Goal: Task Accomplishment & Management: Complete application form

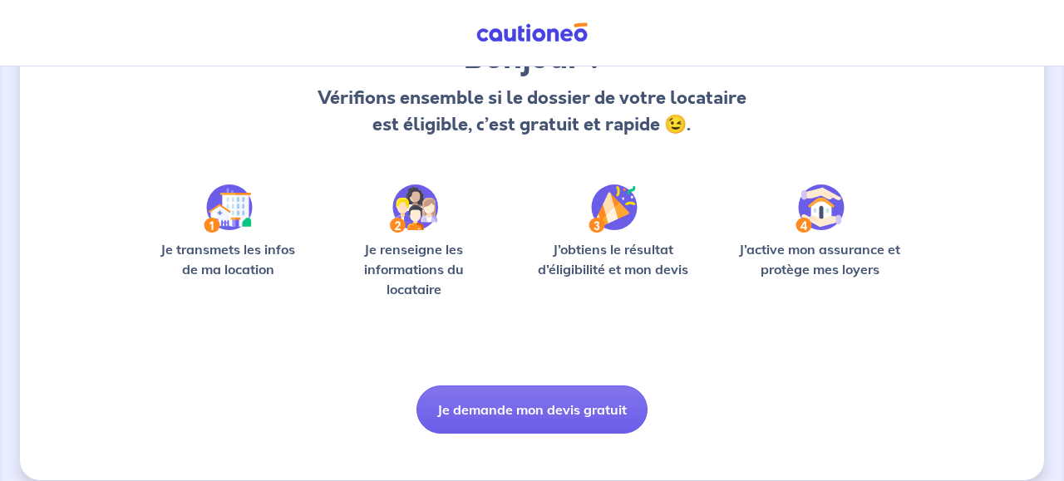
scroll to position [174, 0]
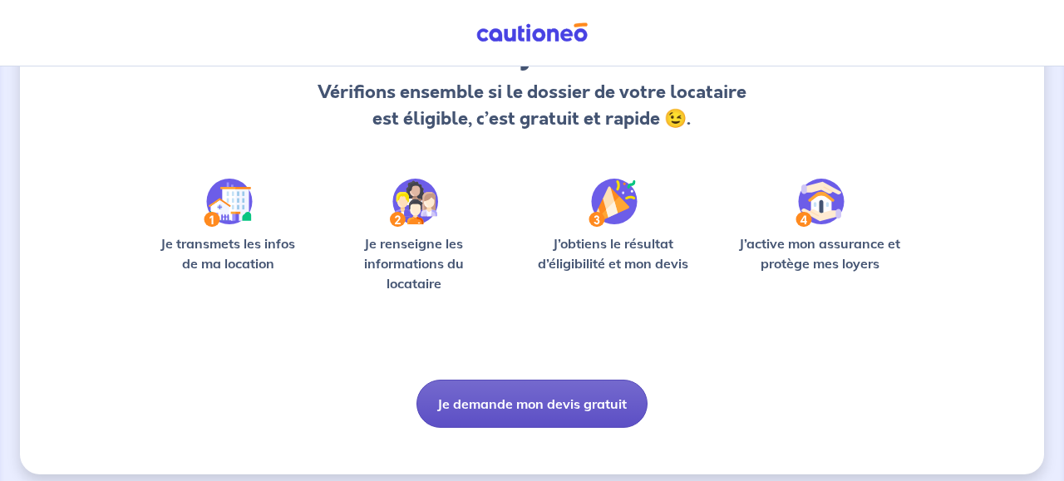
click at [521, 401] on button "Je demande mon devis gratuit" at bounding box center [532, 404] width 231 height 48
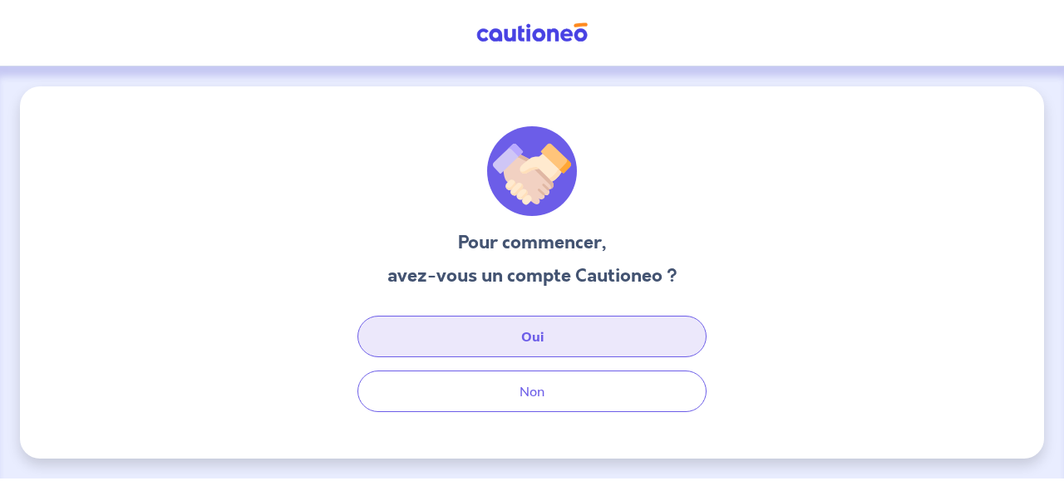
click at [551, 337] on button "Oui" at bounding box center [532, 337] width 349 height 42
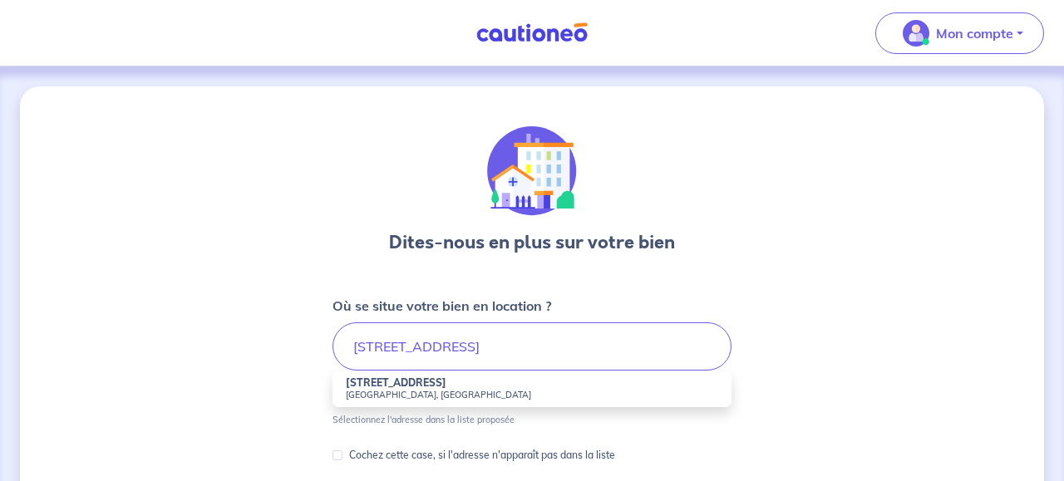
click at [398, 390] on small "[GEOGRAPHIC_DATA], [GEOGRAPHIC_DATA]" at bounding box center [532, 395] width 373 height 12
type input "[STREET_ADDRESS]"
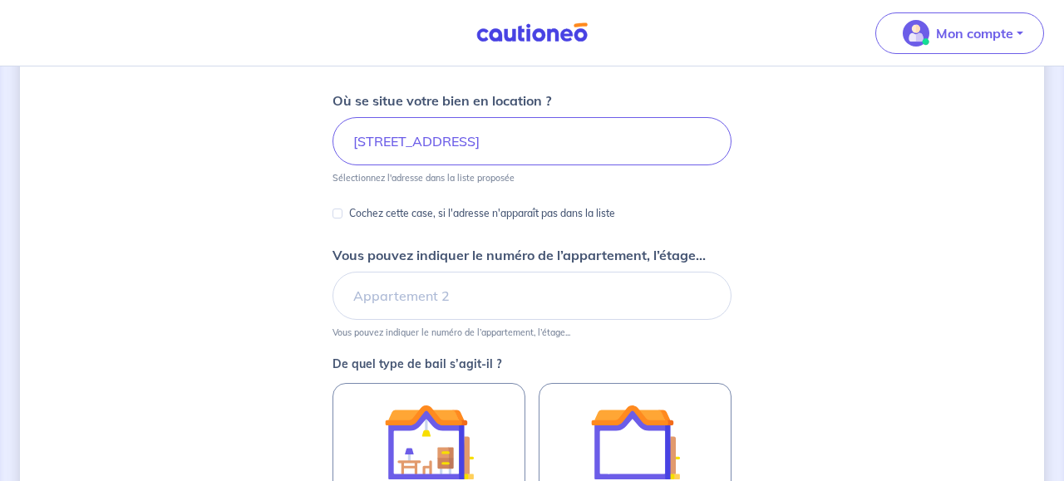
scroll to position [211, 0]
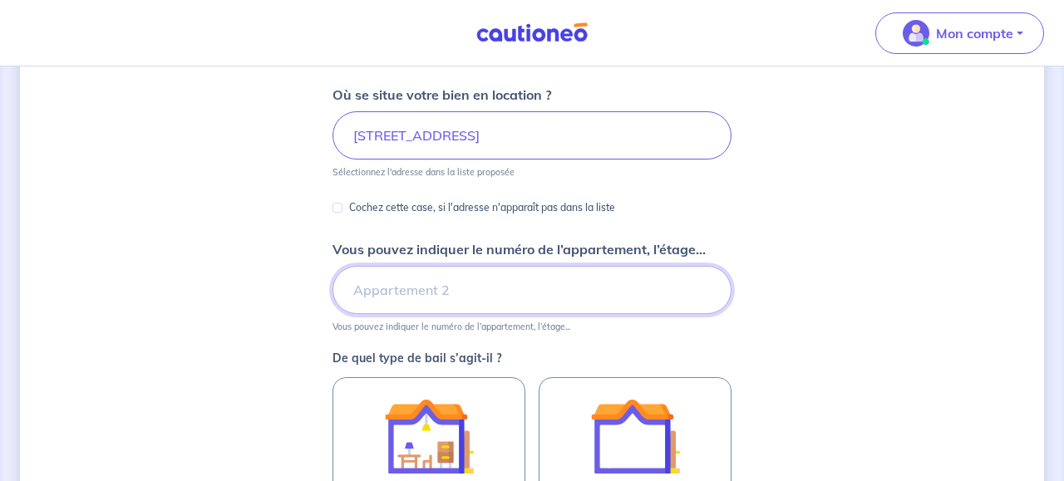
click at [436, 294] on input "Vous pouvez indiquer le numéro de l’appartement, l’étage..." at bounding box center [532, 290] width 399 height 48
type input "4éme étage"
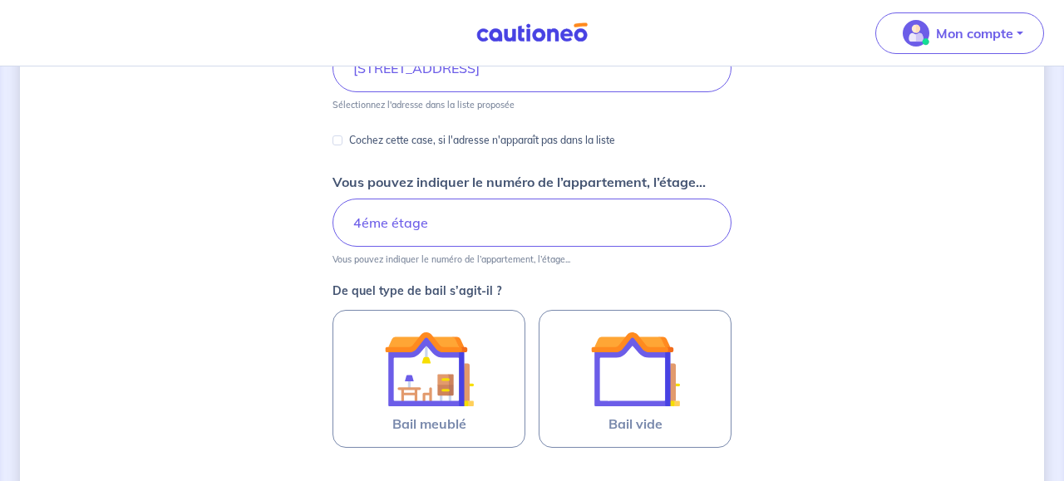
scroll to position [343, 0]
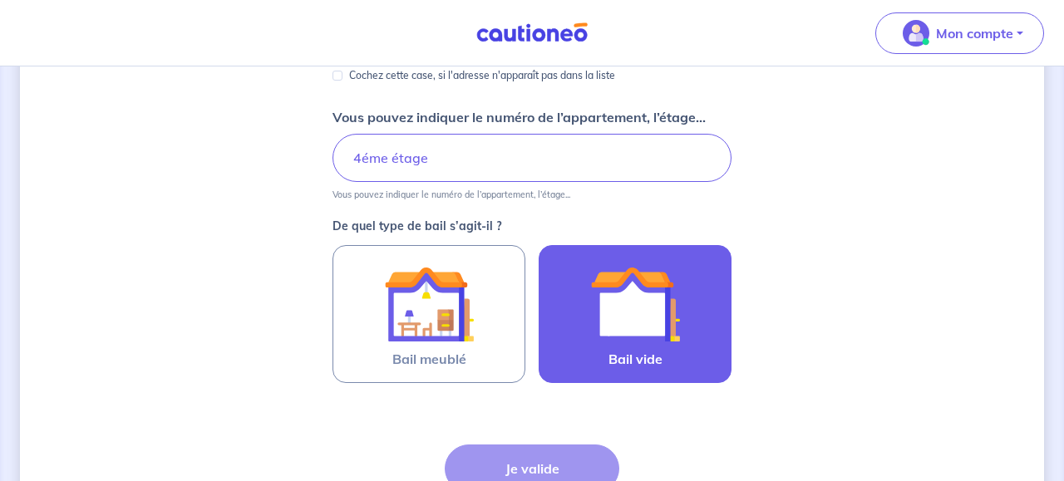
click at [613, 329] on img at bounding box center [635, 304] width 90 height 90
click at [0, 0] on input "Bail vide" at bounding box center [0, 0] width 0 height 0
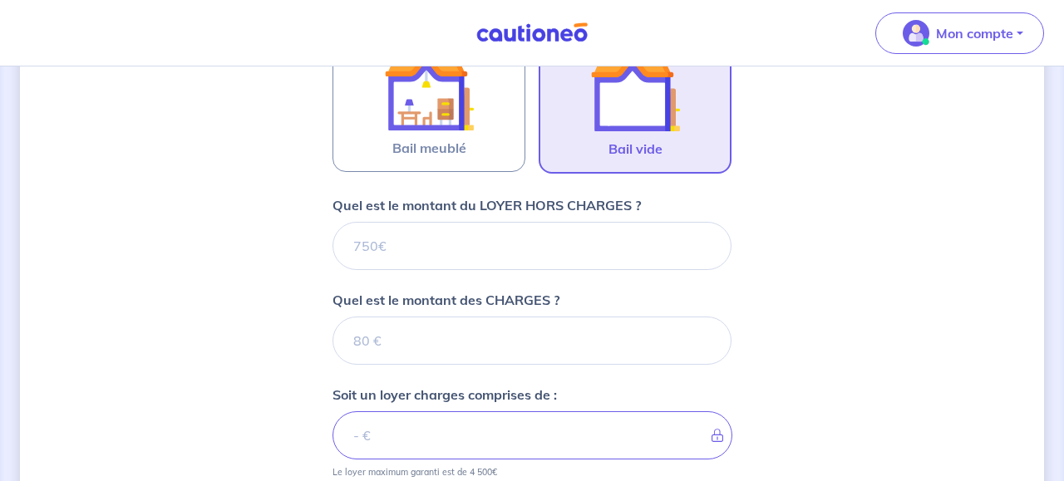
scroll to position [553, 0]
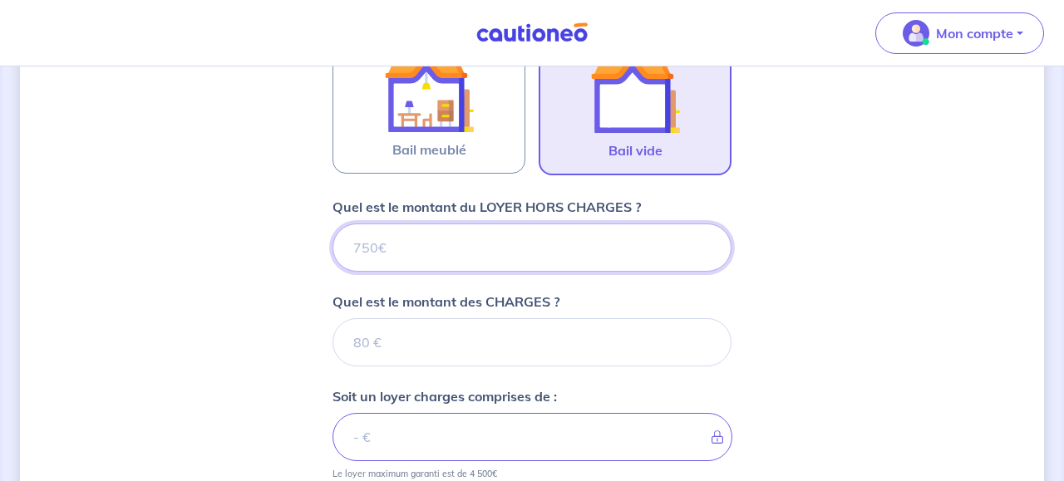
click at [474, 251] on input "Quel est le montant du LOYER HORS CHARGES ?" at bounding box center [532, 248] width 399 height 48
type input "60"
type input "600"
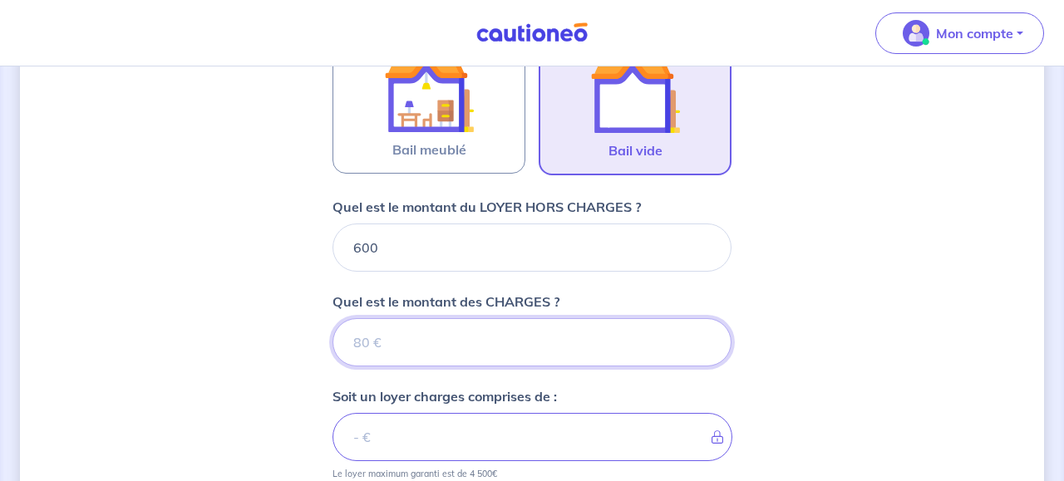
click at [466, 349] on input "Quel est le montant des CHARGES ?" at bounding box center [532, 342] width 399 height 48
type input "200"
type input "800"
type input "200"
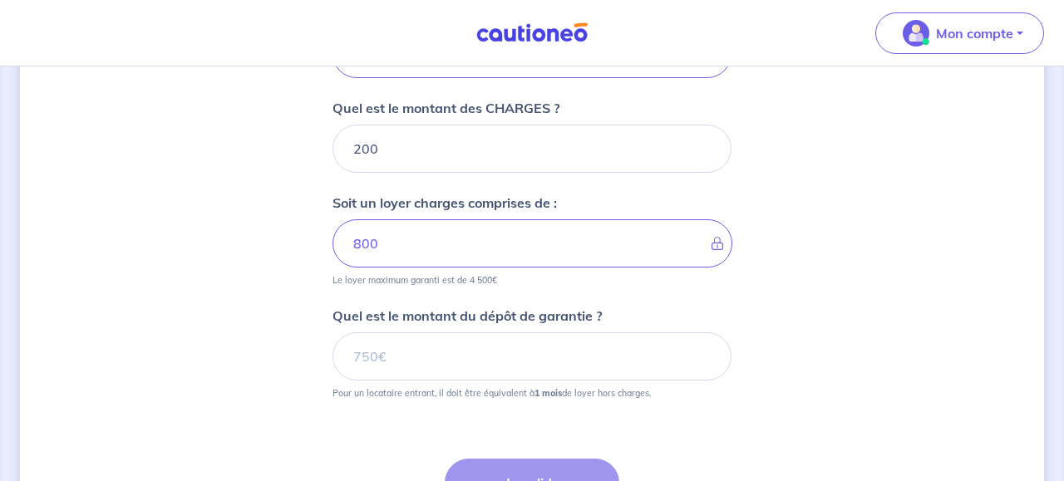
scroll to position [748, 0]
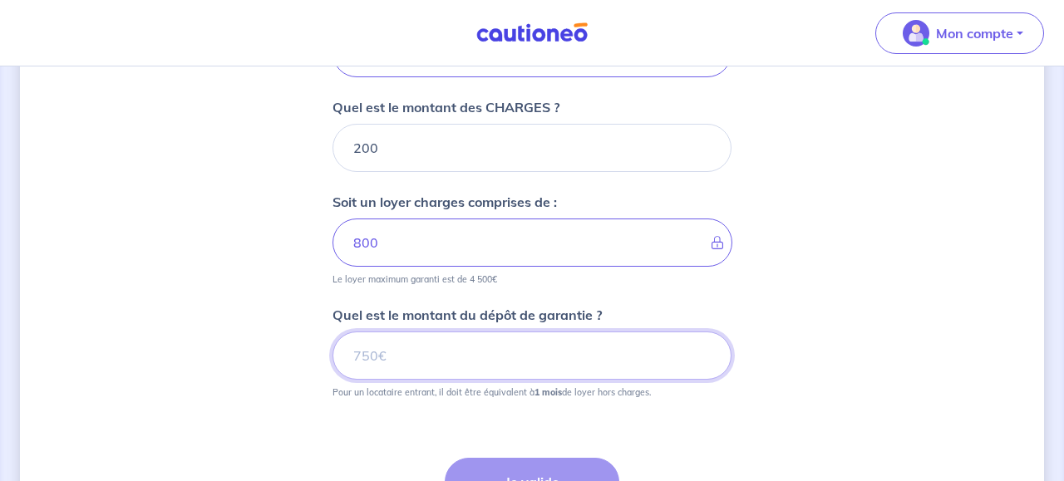
click at [447, 354] on input "Quel est le montant du dépôt de garantie ?" at bounding box center [532, 356] width 399 height 48
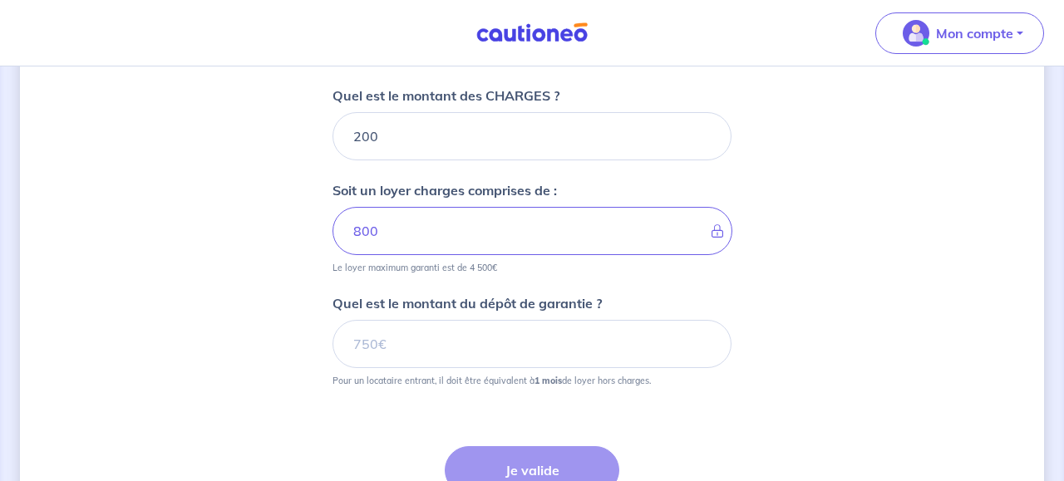
scroll to position [767, 0]
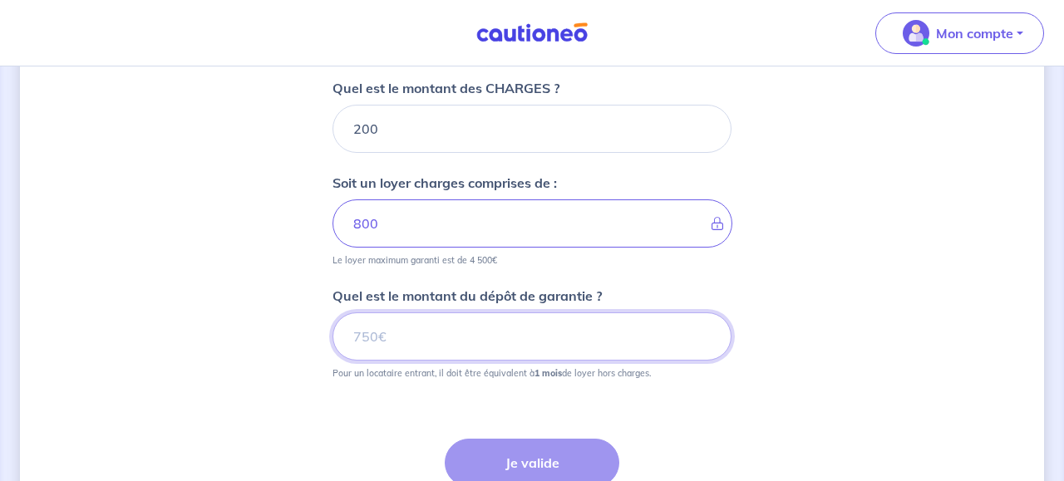
click at [450, 341] on input "Quel est le montant du dépôt de garantie ?" at bounding box center [532, 337] width 399 height 48
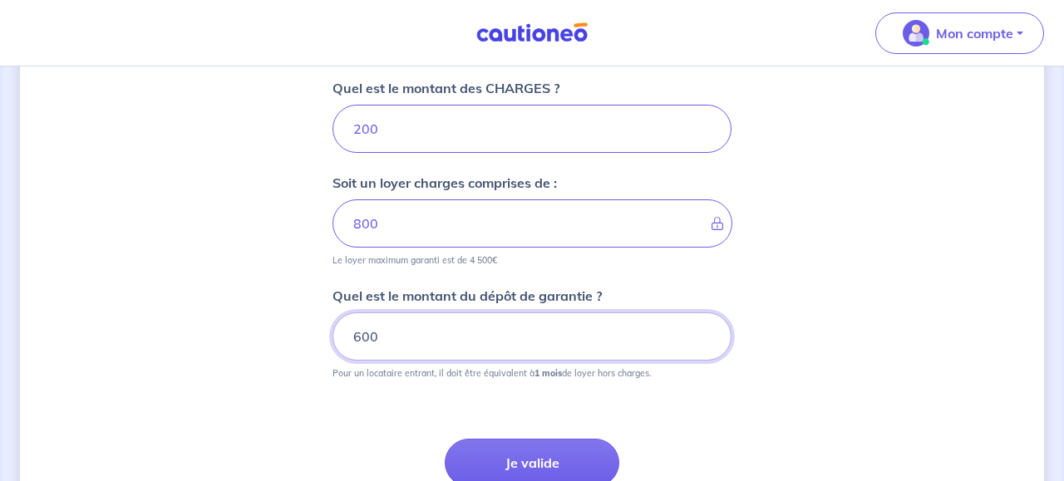
type input "600"
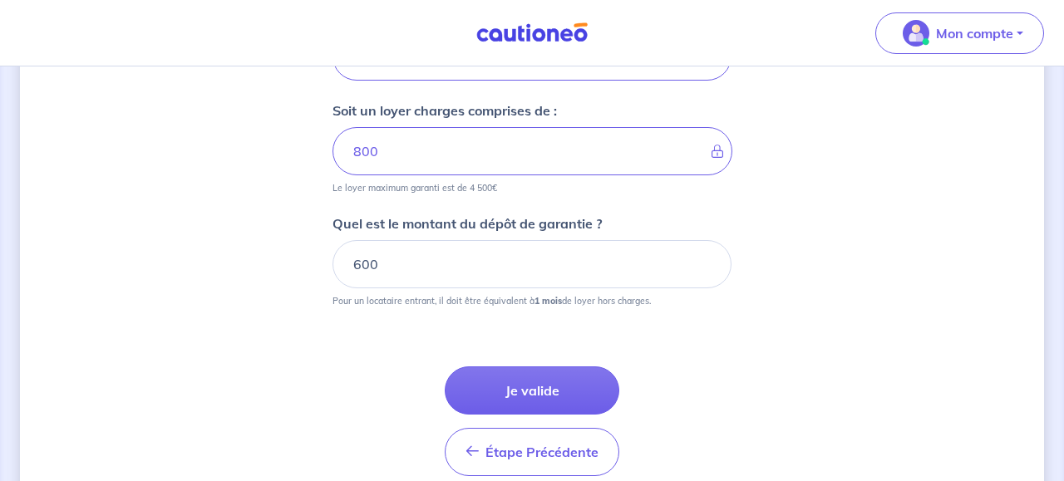
scroll to position [863, 0]
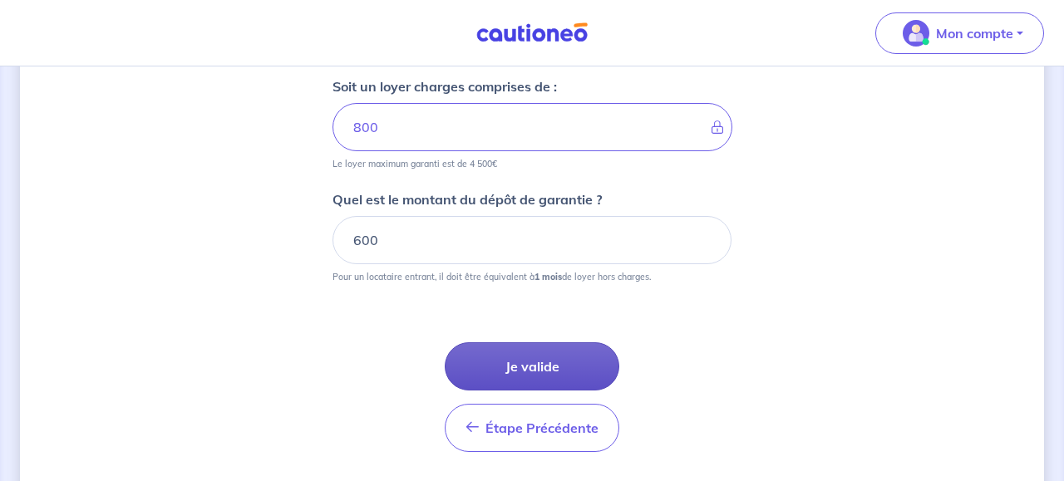
click at [546, 368] on button "Je valide" at bounding box center [532, 367] width 175 height 48
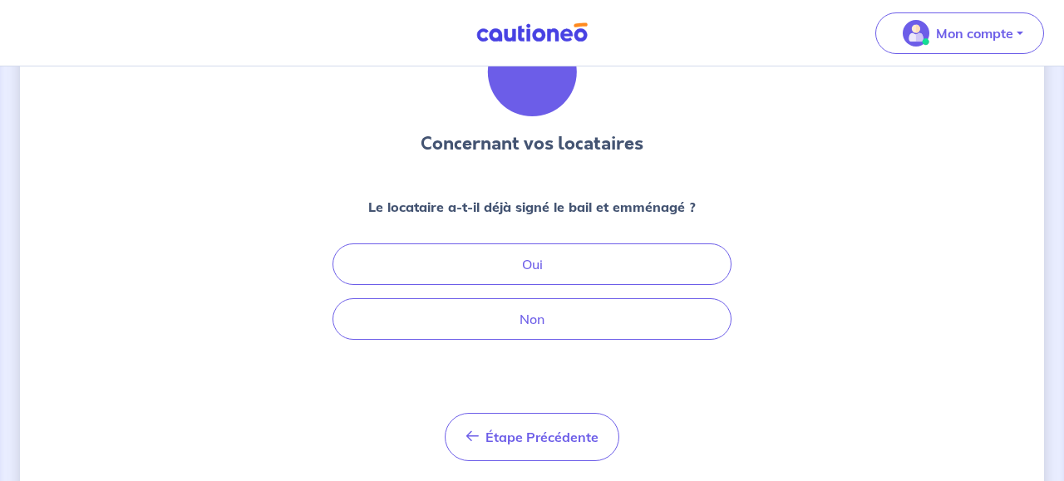
scroll to position [100, 0]
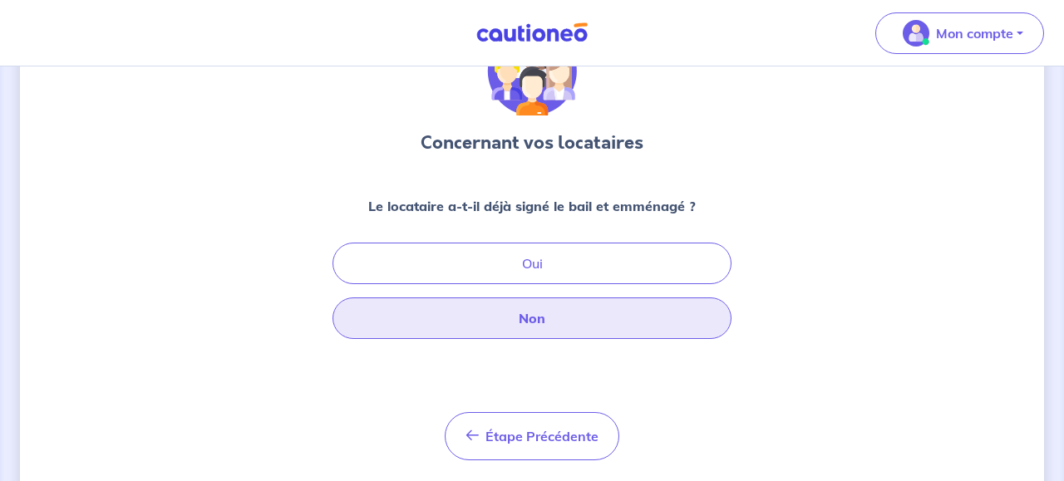
click at [573, 321] on button "Non" at bounding box center [532, 319] width 399 height 42
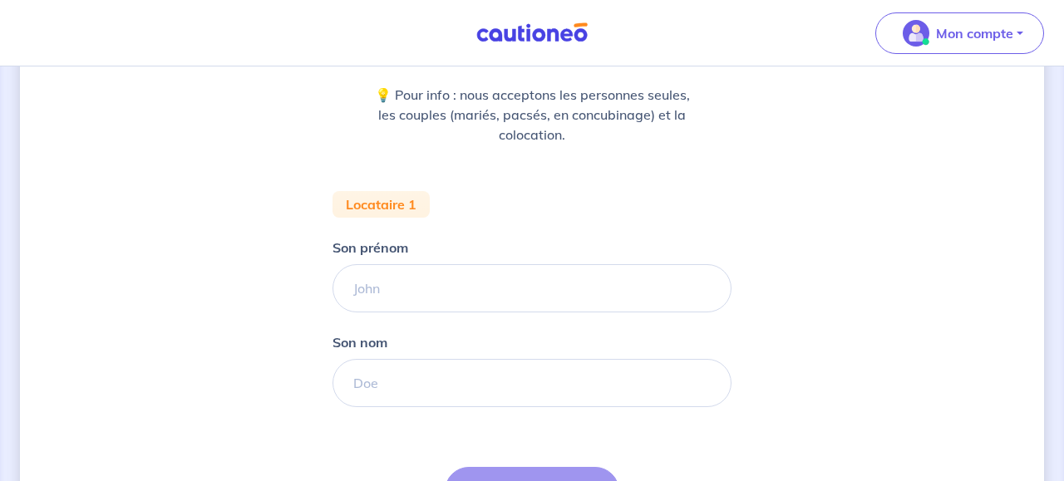
scroll to position [242, 0]
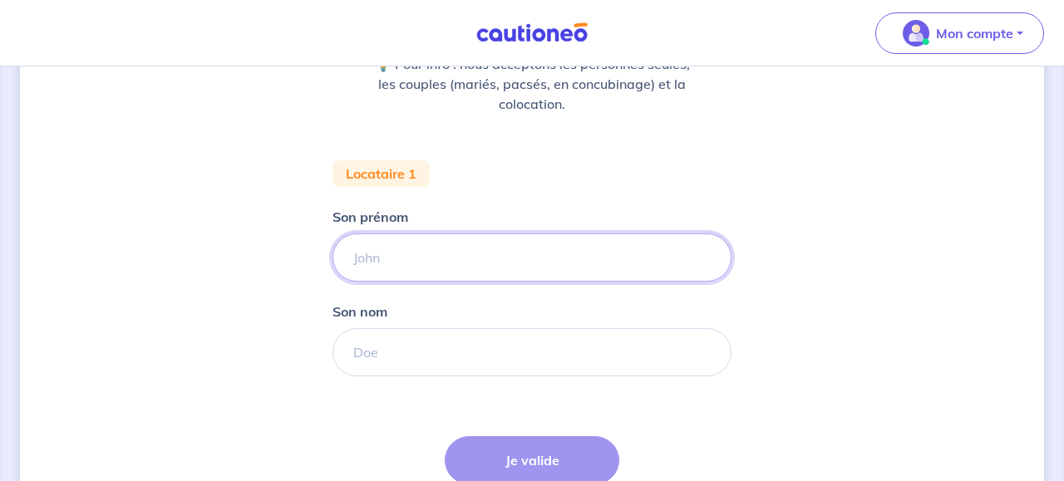
click at [527, 260] on input "Son prénom" at bounding box center [532, 258] width 399 height 48
type input "X"
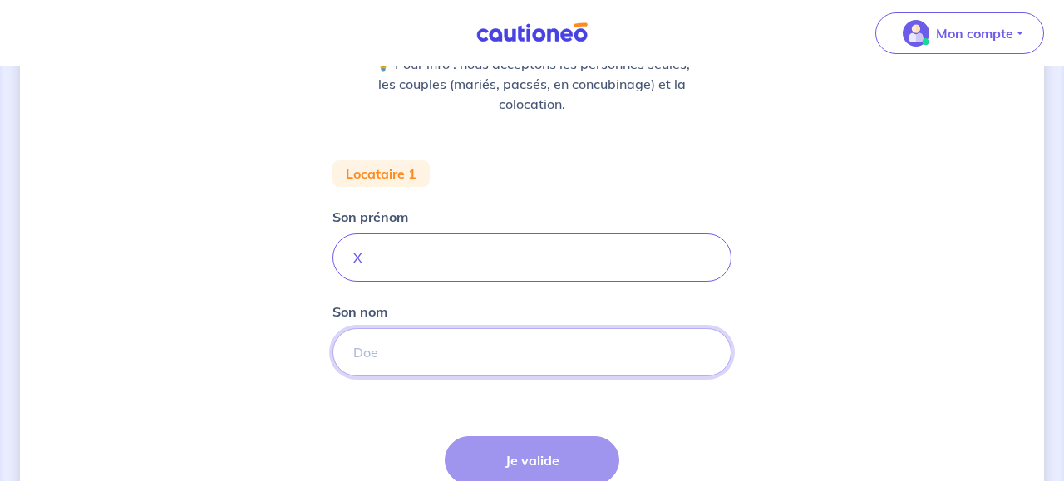
click at [407, 348] on input "Son nom" at bounding box center [532, 352] width 399 height 48
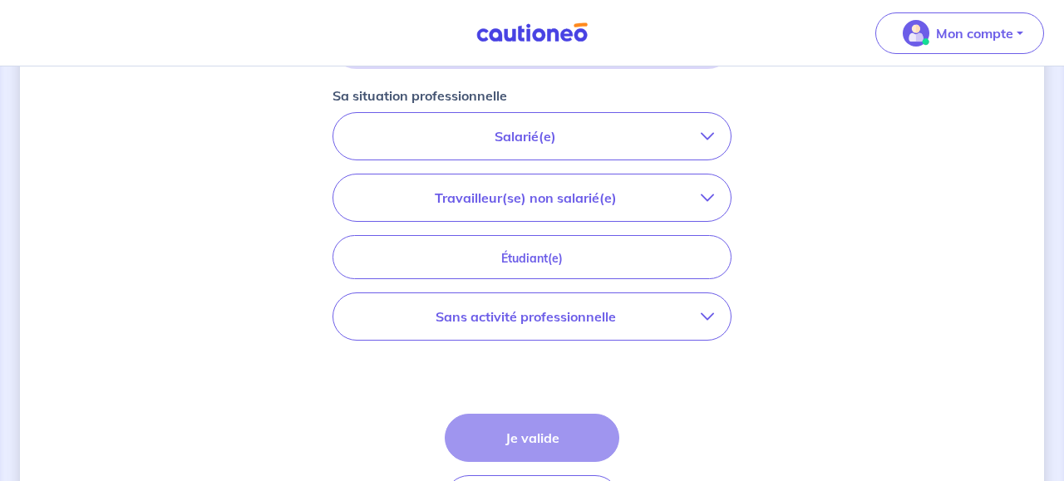
scroll to position [562, 0]
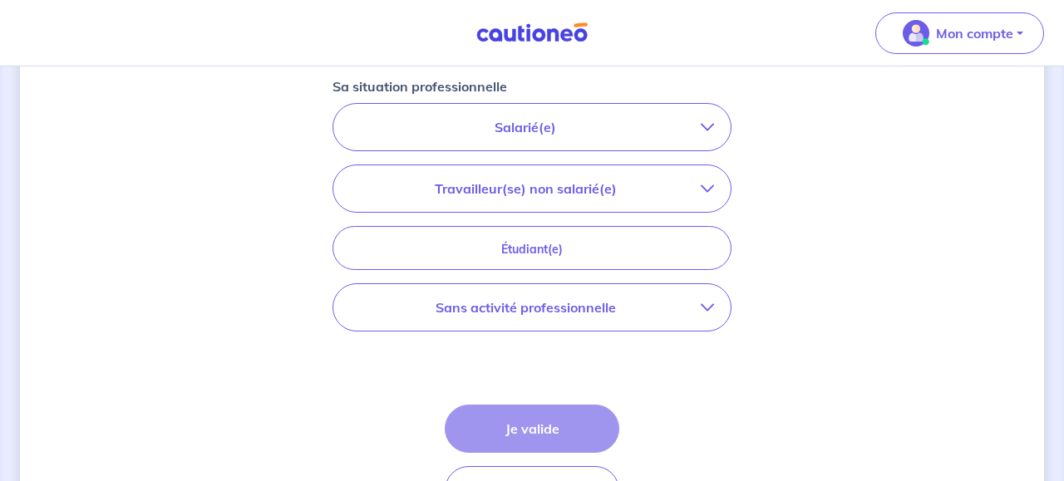
type input "X"
click at [683, 305] on p "Sans activité professionnelle" at bounding box center [525, 308] width 351 height 20
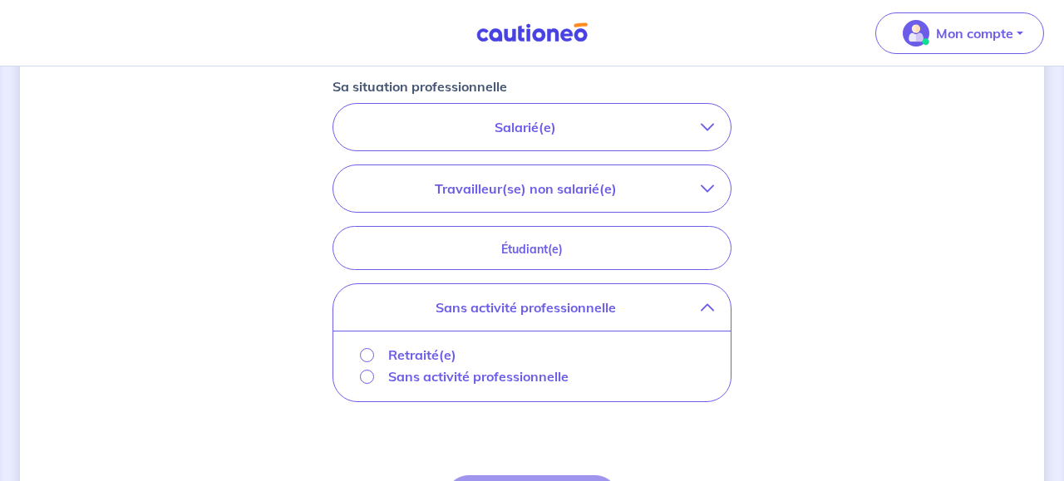
click at [427, 378] on p "Sans activité professionnelle" at bounding box center [478, 377] width 180 height 20
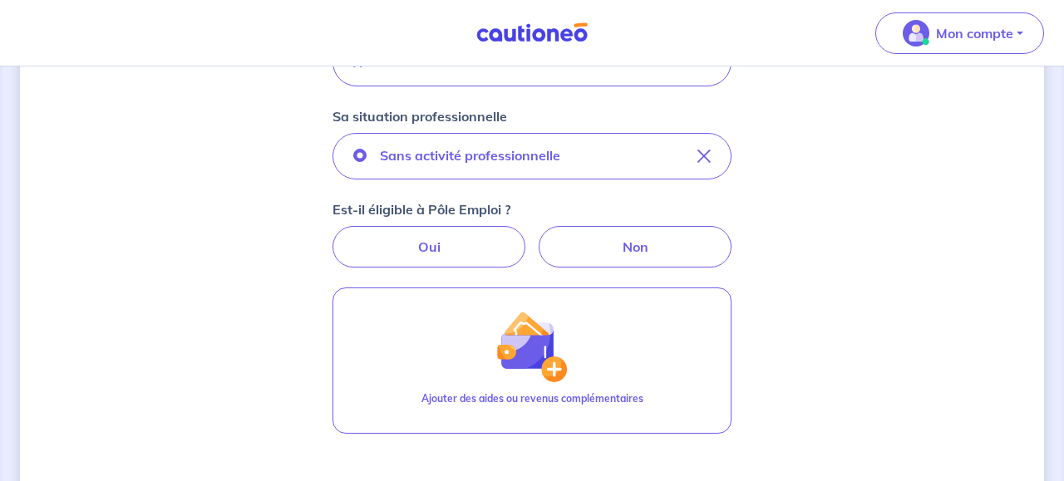
scroll to position [516, 0]
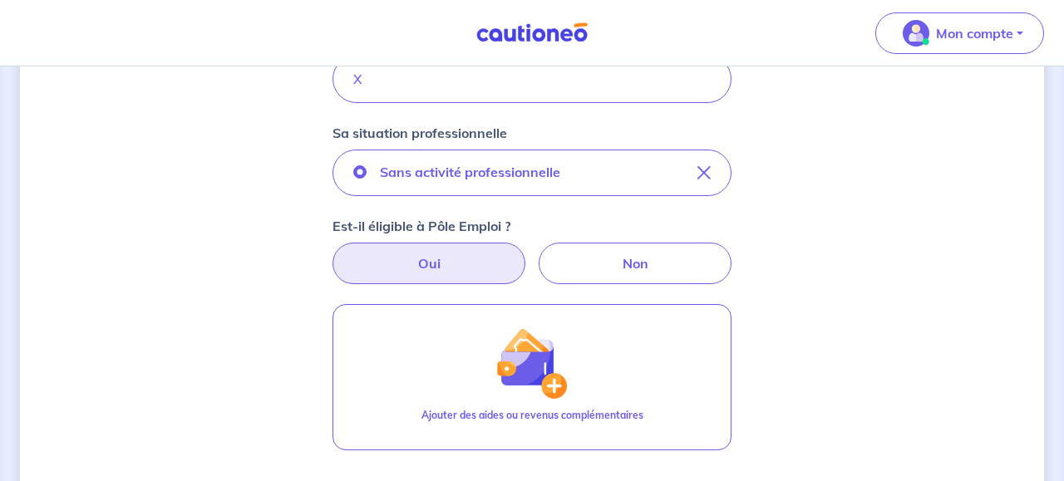
click at [479, 262] on label "Oui" at bounding box center [429, 264] width 193 height 42
click at [527, 254] on input "Oui" at bounding box center [532, 248] width 11 height 11
radio input "true"
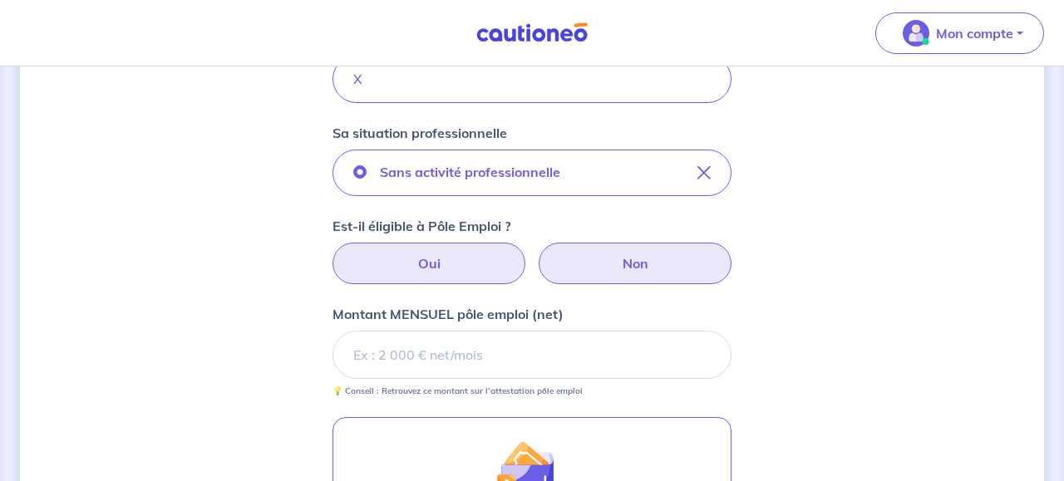
click at [633, 260] on label "Non" at bounding box center [635, 264] width 193 height 42
click at [538, 254] on input "Non" at bounding box center [532, 248] width 11 height 11
radio input "true"
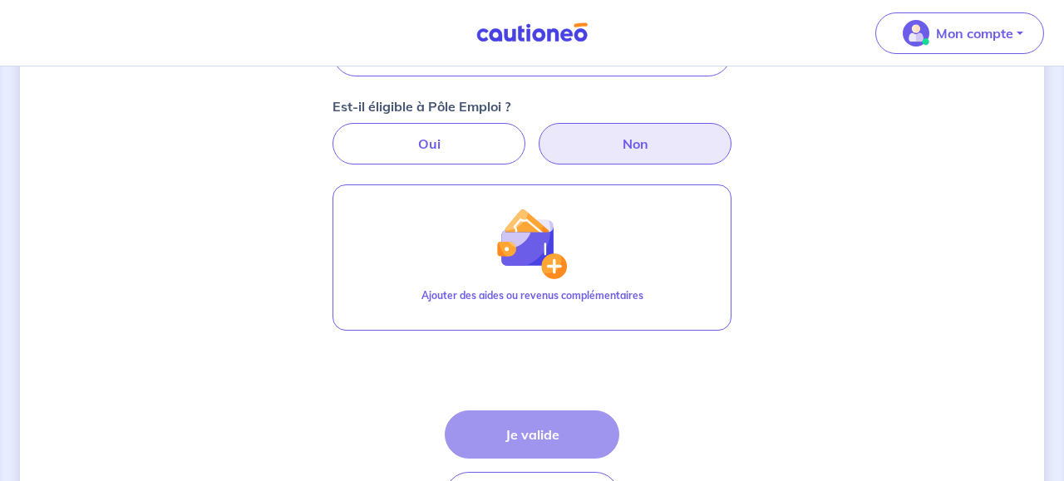
scroll to position [654, 0]
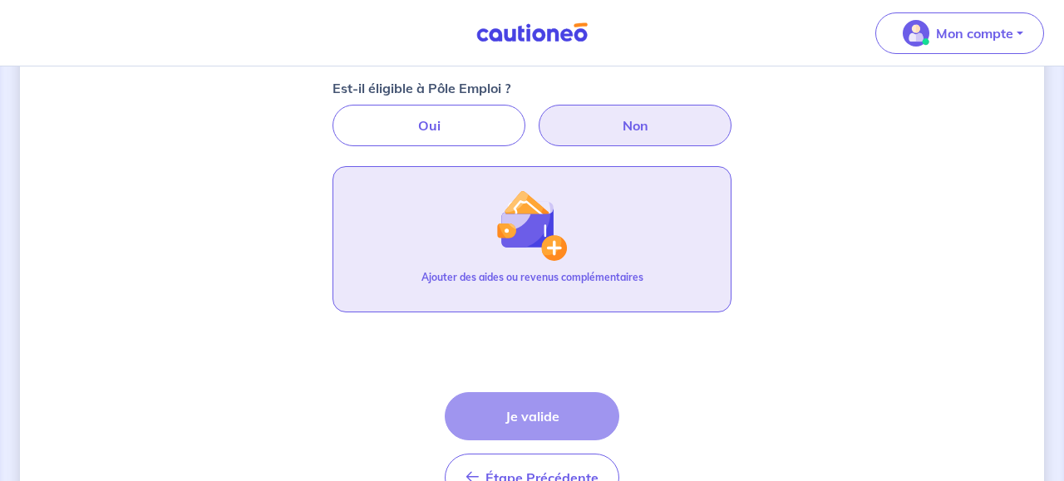
click at [535, 225] on img "button" at bounding box center [532, 226] width 72 height 72
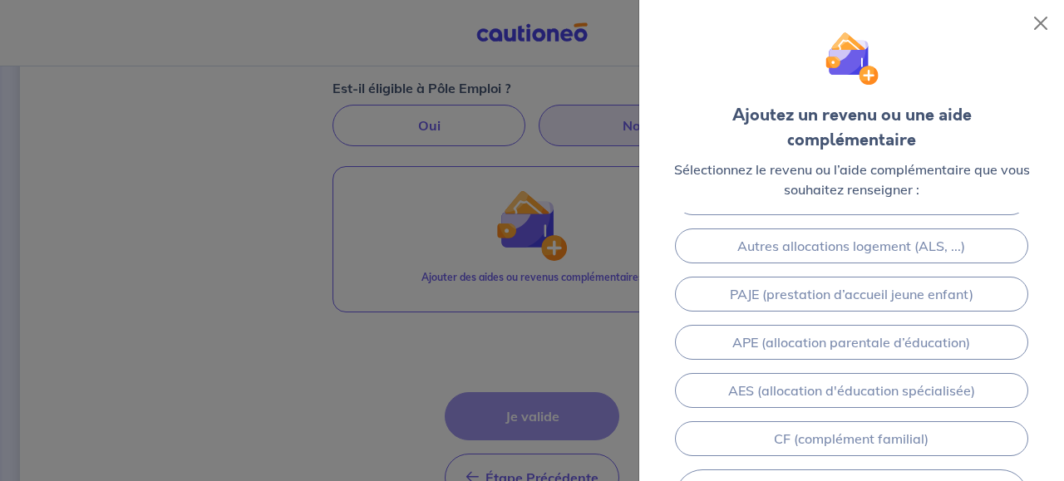
scroll to position [379, 0]
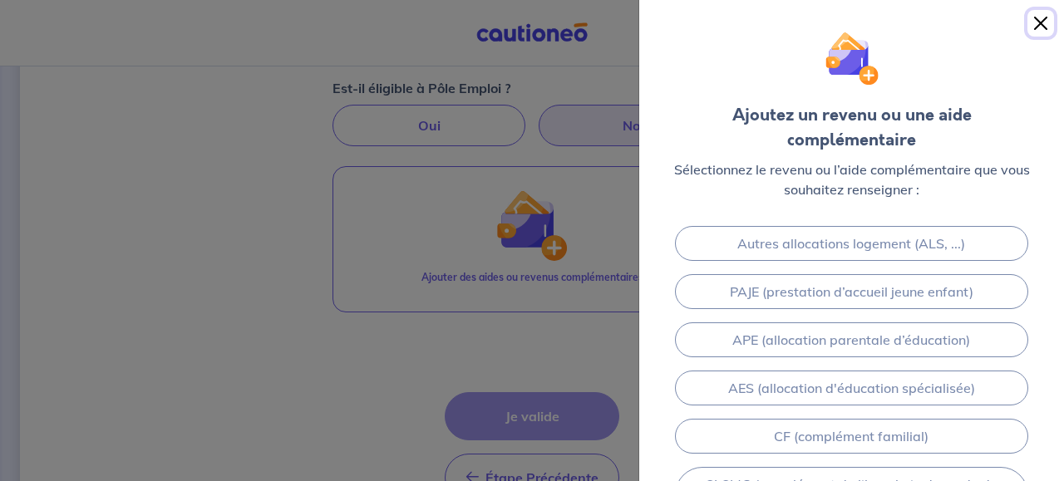
click at [1041, 24] on button "Close" at bounding box center [1041, 23] width 27 height 27
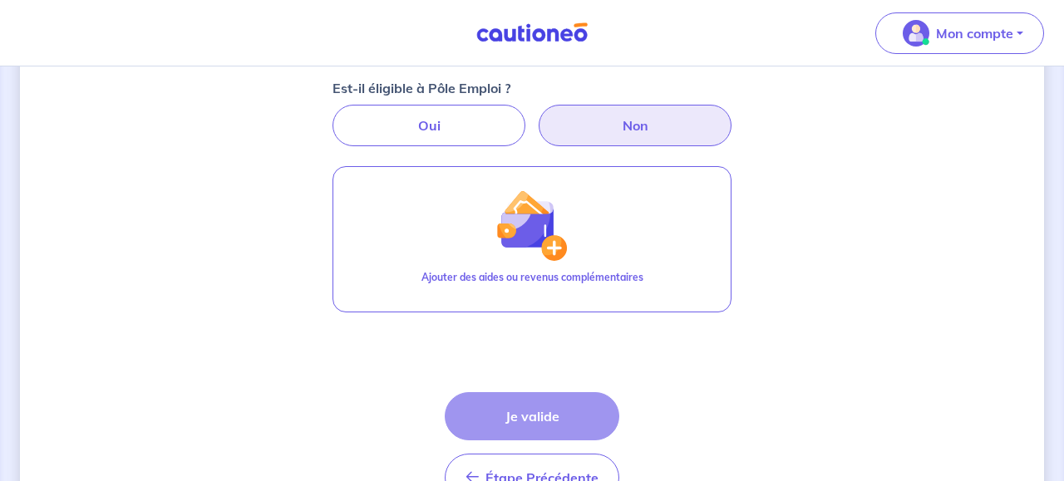
click at [523, 34] on img at bounding box center [532, 32] width 125 height 21
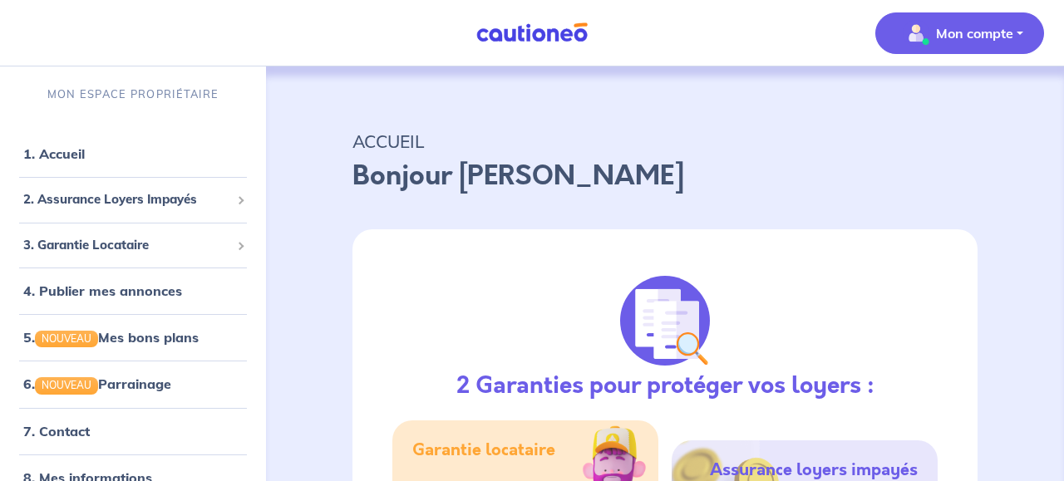
click at [943, 25] on p "Mon compte" at bounding box center [974, 33] width 77 height 20
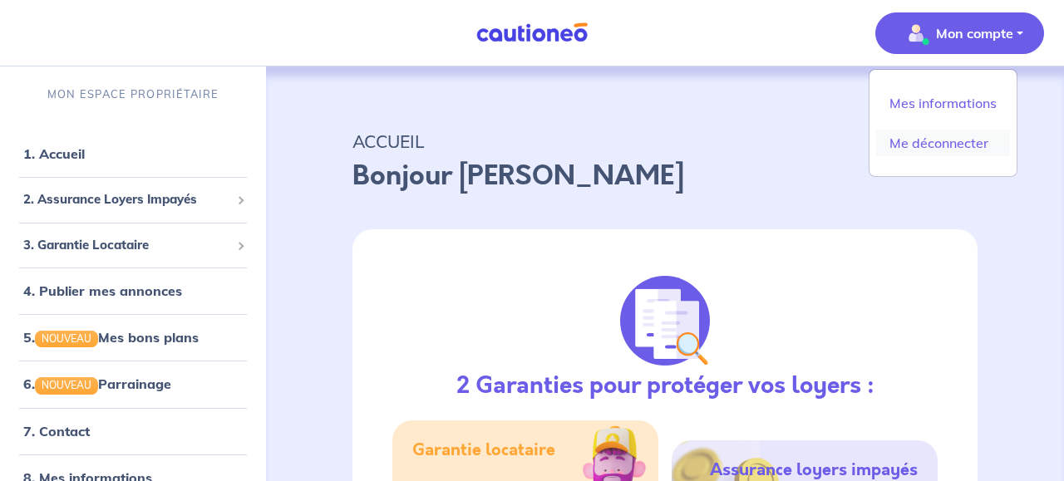
click at [934, 137] on link "Me déconnecter" at bounding box center [943, 143] width 134 height 27
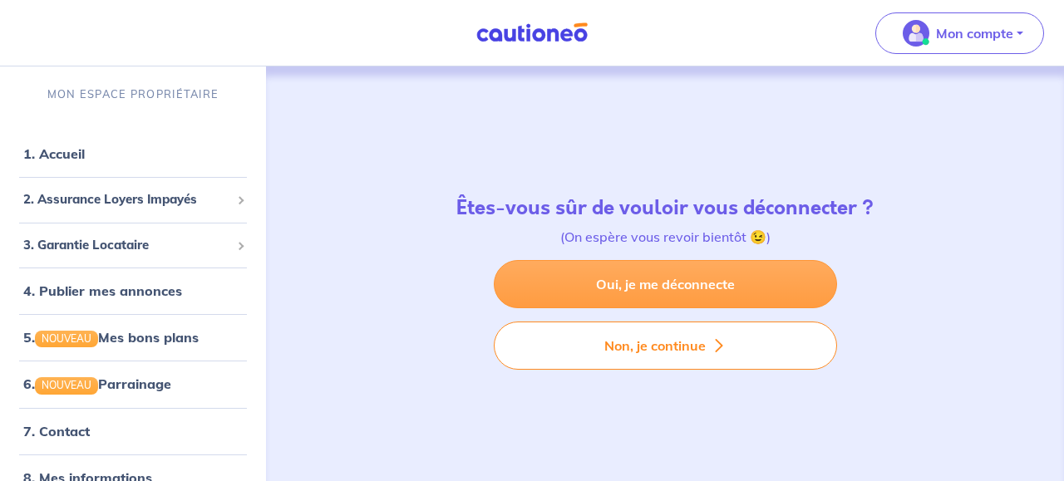
click at [713, 275] on link "Oui, je me déconnecte" at bounding box center [665, 284] width 343 height 48
